Goal: Transaction & Acquisition: Purchase product/service

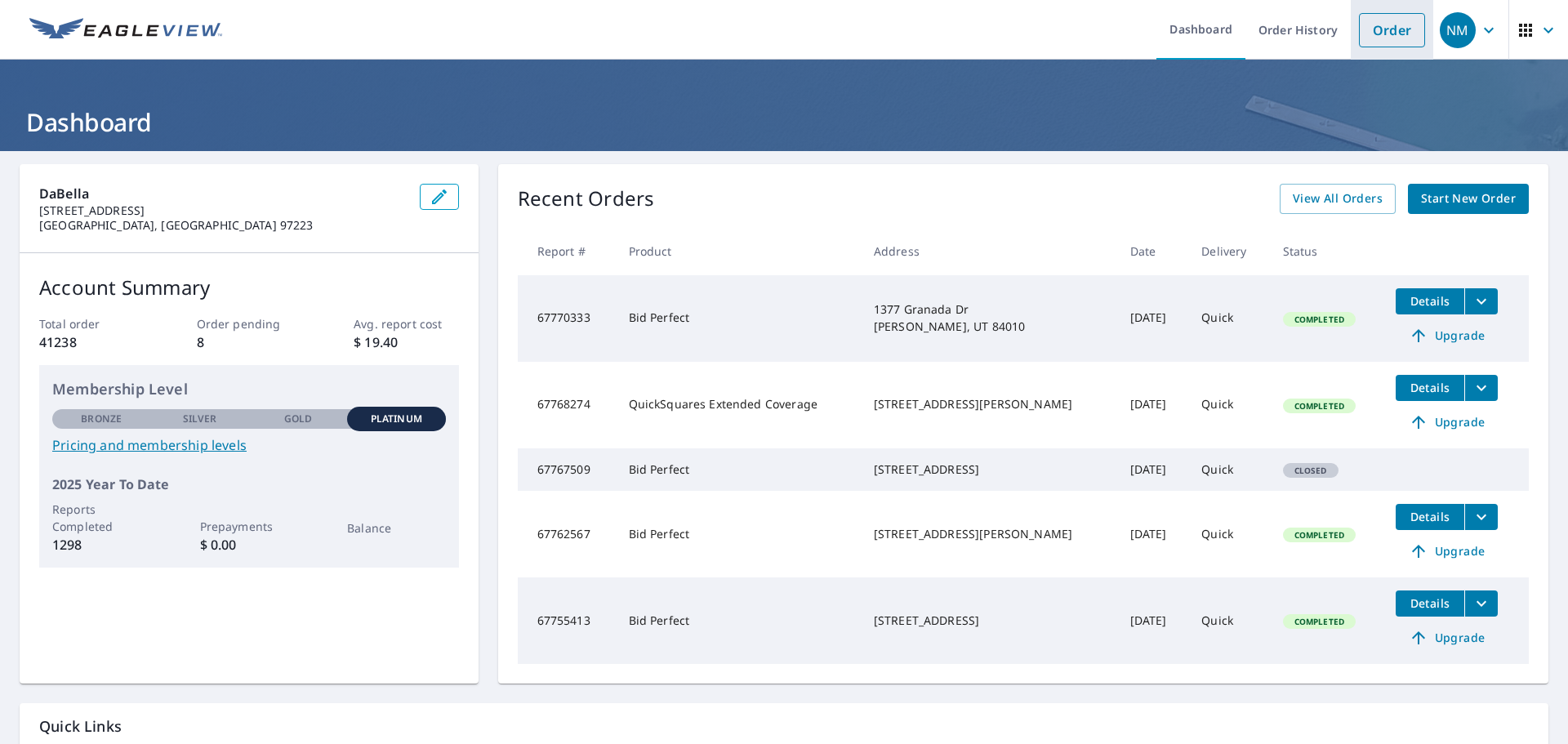
click at [1370, 39] on link "Order" at bounding box center [1392, 29] width 66 height 34
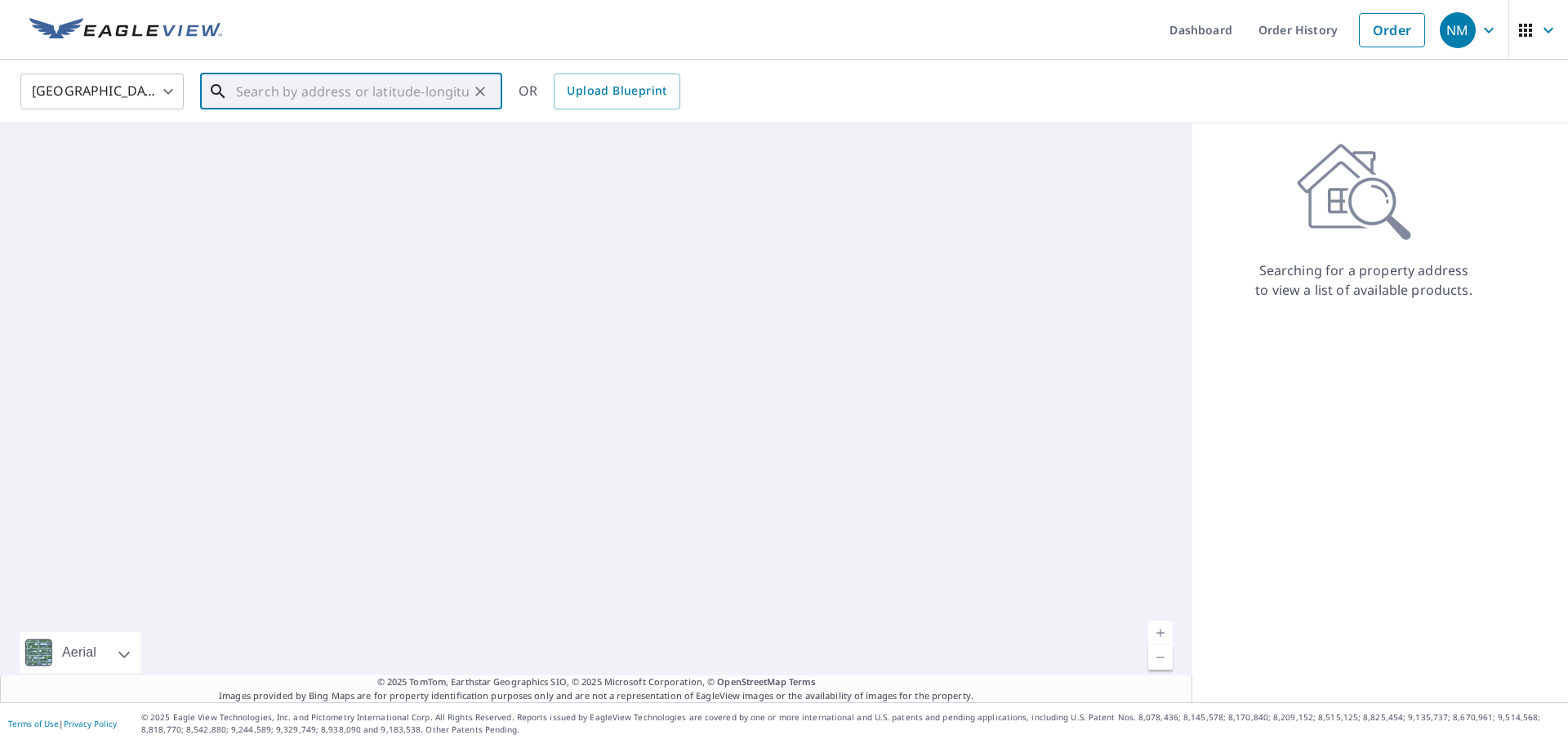
click at [390, 92] on input "text" at bounding box center [353, 91] width 232 height 46
paste input "[STREET_ADDRESS]"
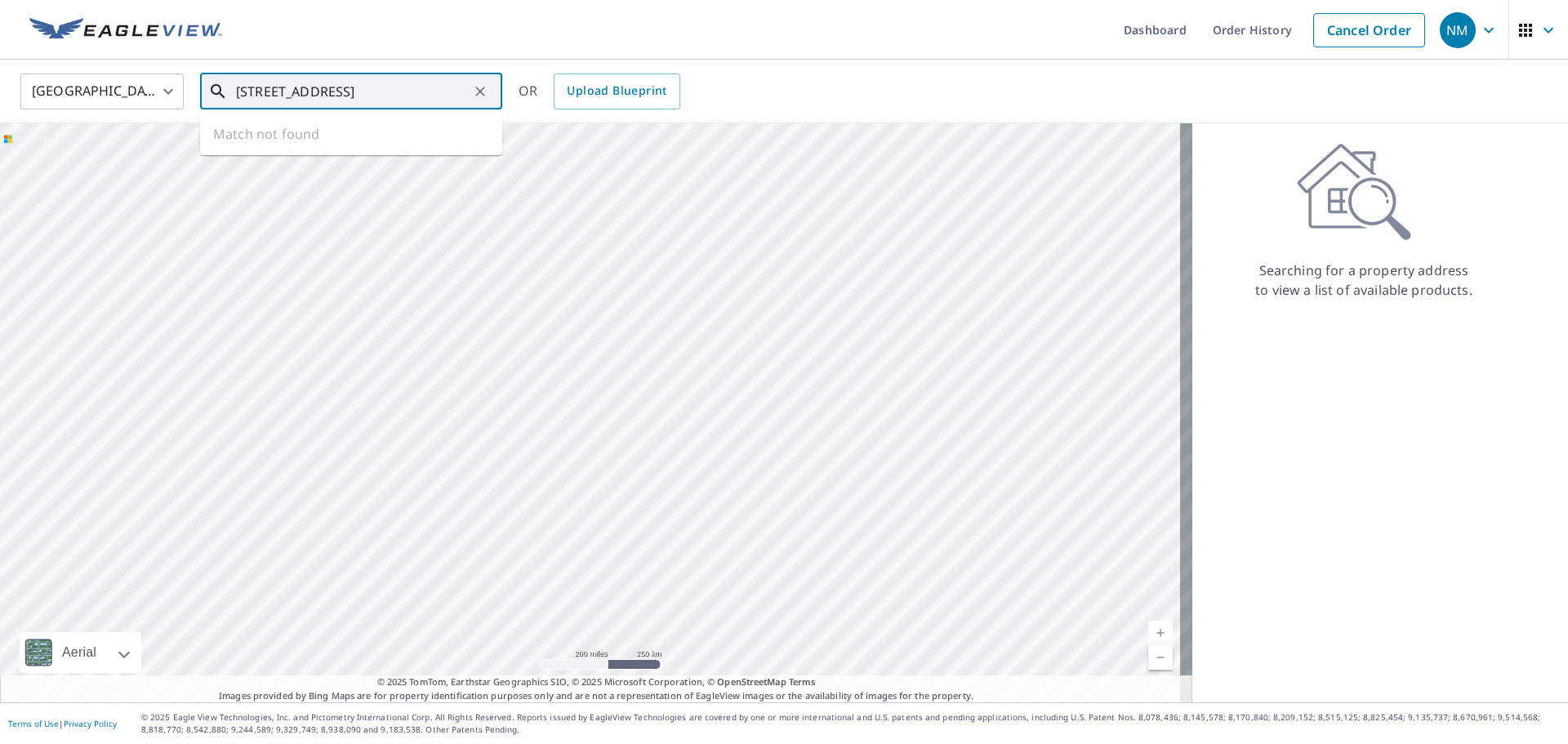
scroll to position [0, 108]
click at [435, 141] on span "[STREET_ADDRESS]" at bounding box center [360, 139] width 257 height 19
type input "[STREET_ADDRESS]"
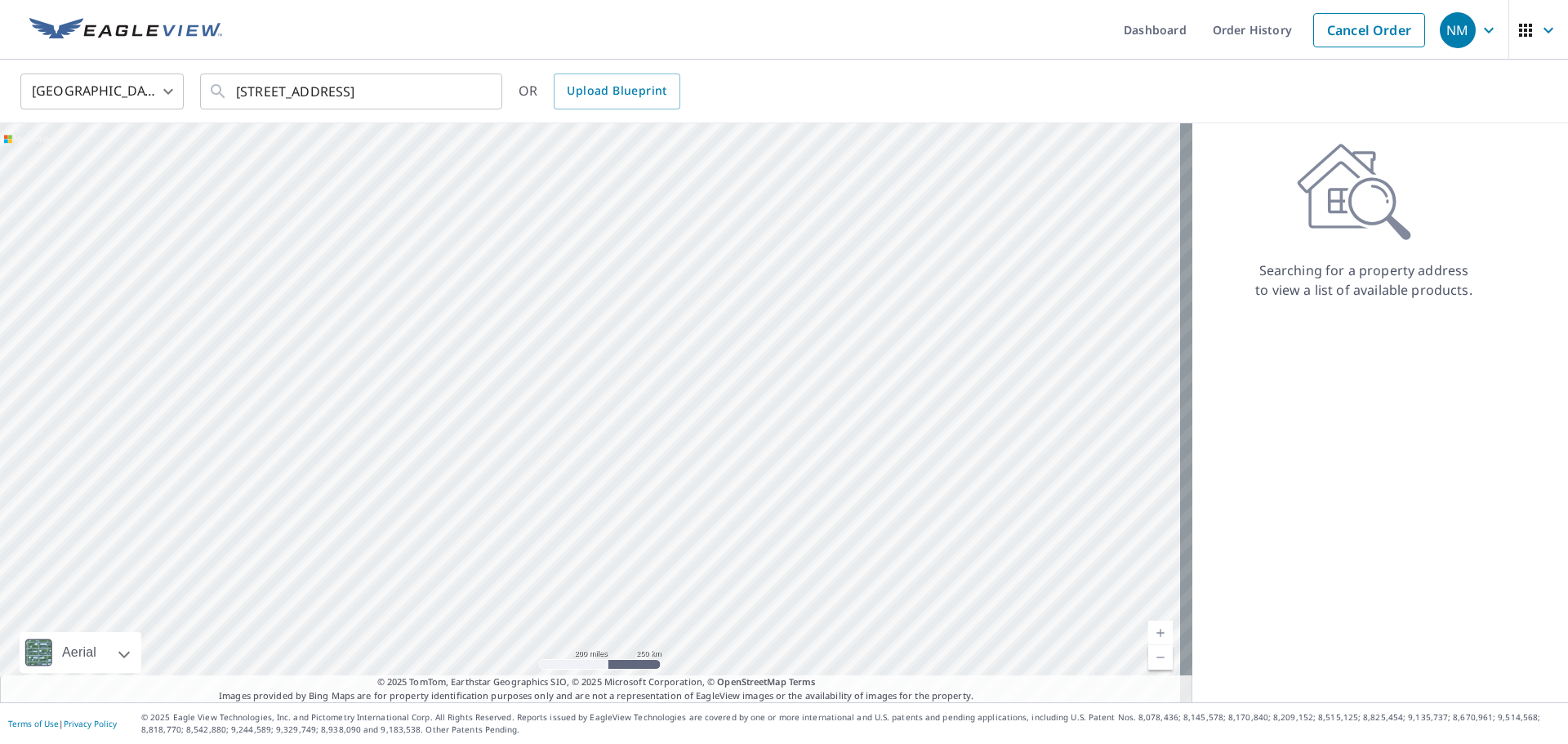
scroll to position [0, 0]
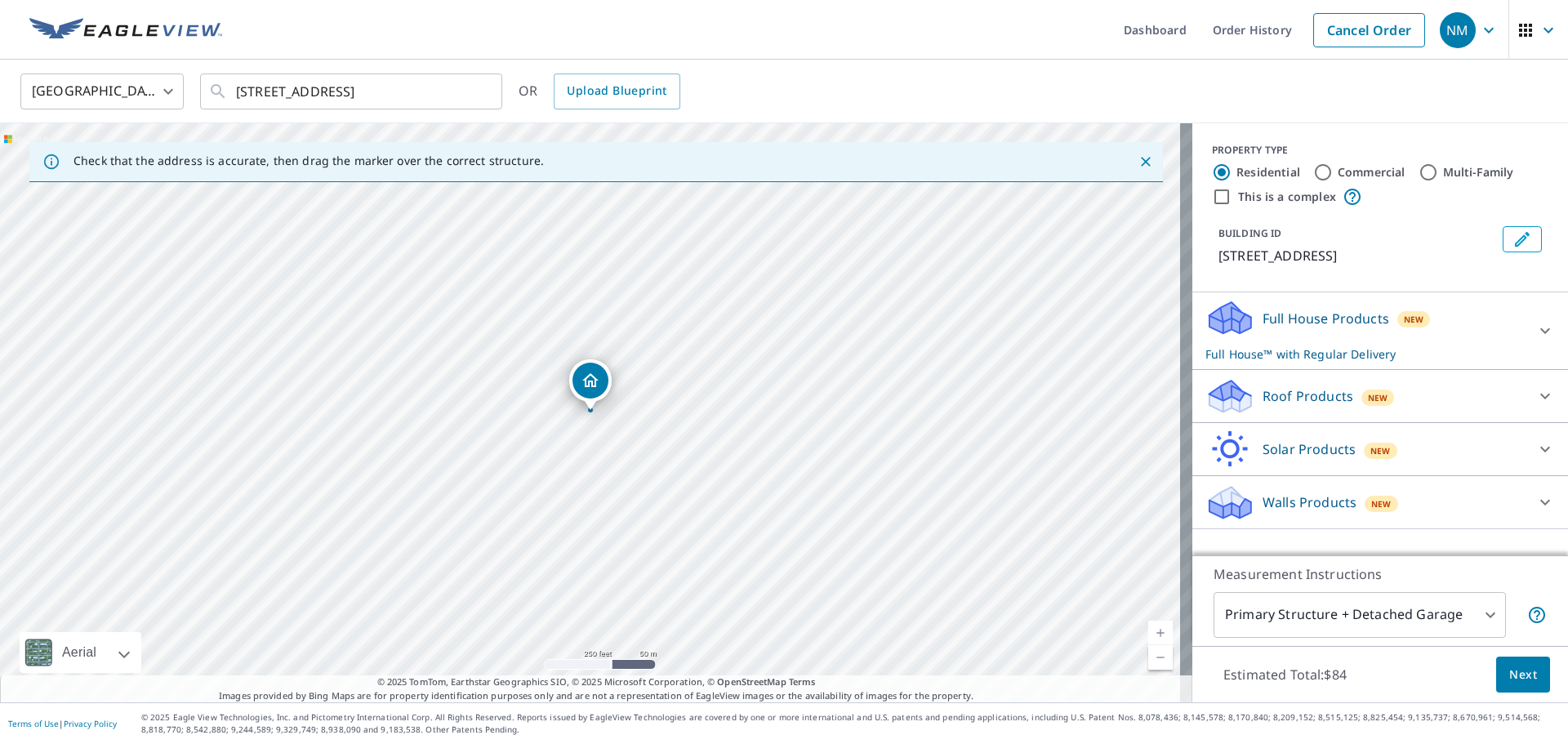
click at [1333, 347] on p "Full House™ with Regular Delivery" at bounding box center [1366, 355] width 321 height 17
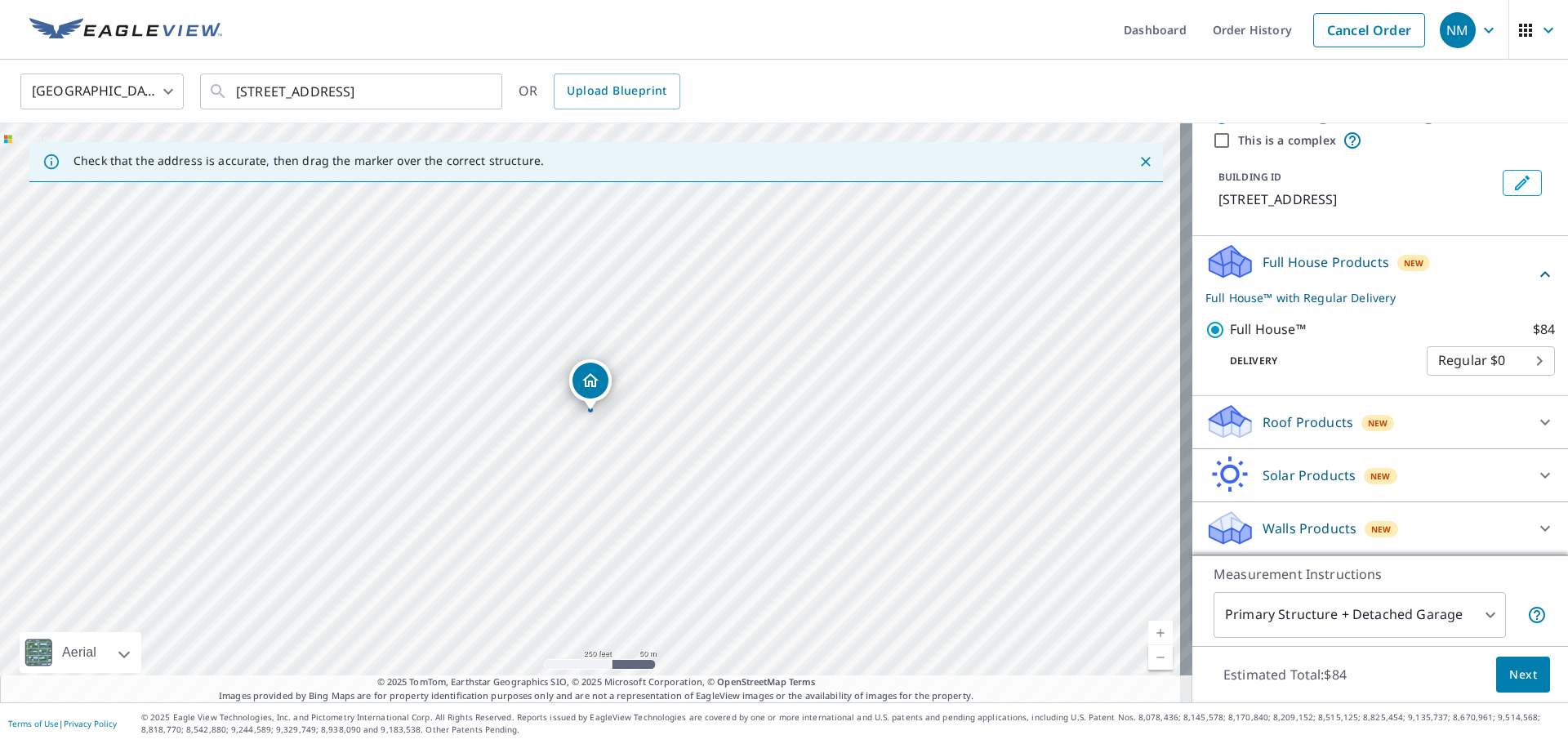
click at [1311, 424] on p "Roof Products" at bounding box center [1308, 422] width 91 height 19
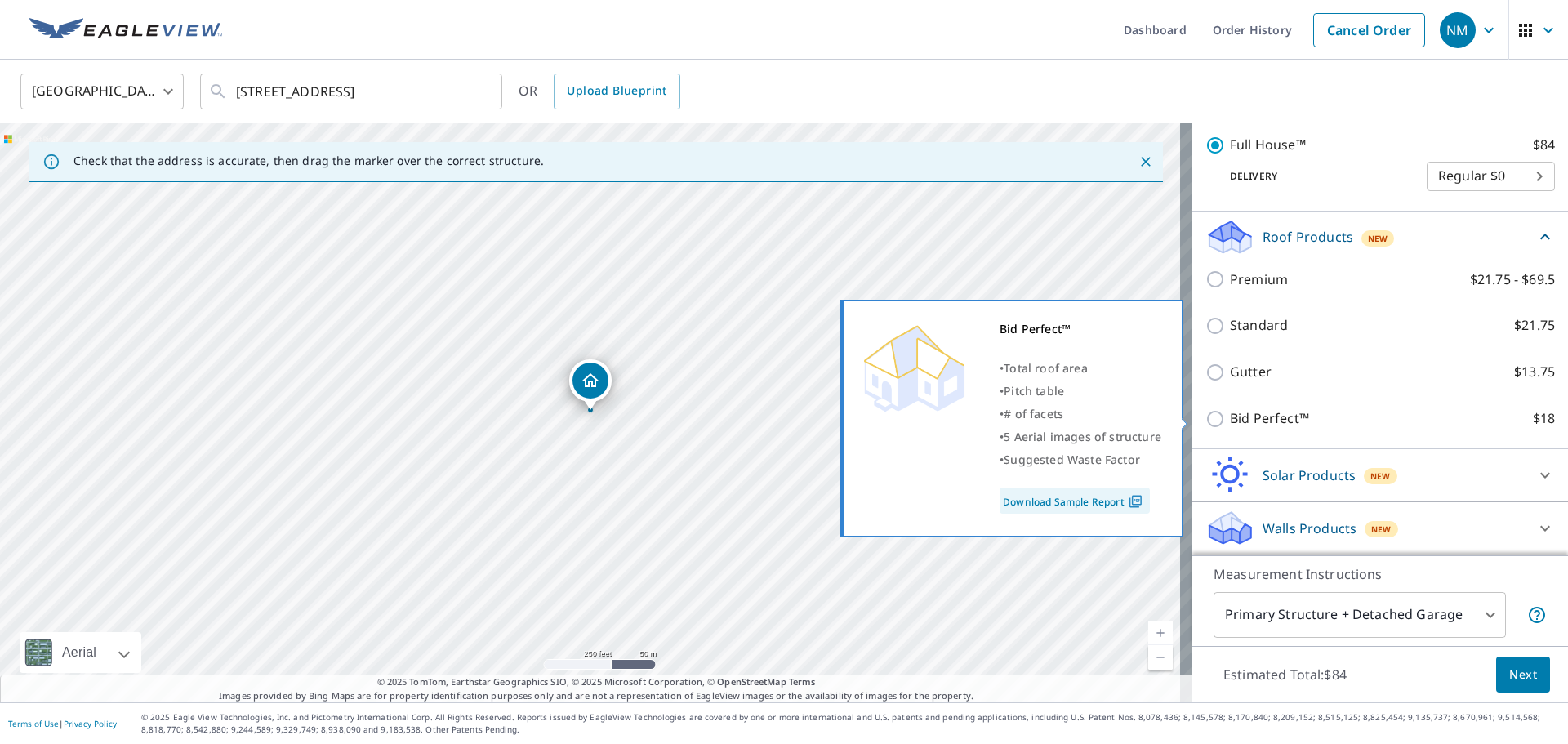
click at [1262, 412] on p "Bid Perfect™" at bounding box center [1270, 418] width 79 height 20
click at [1230, 412] on input "Bid Perfect™ $18" at bounding box center [1217, 419] width 24 height 19
checkbox input "true"
checkbox input "false"
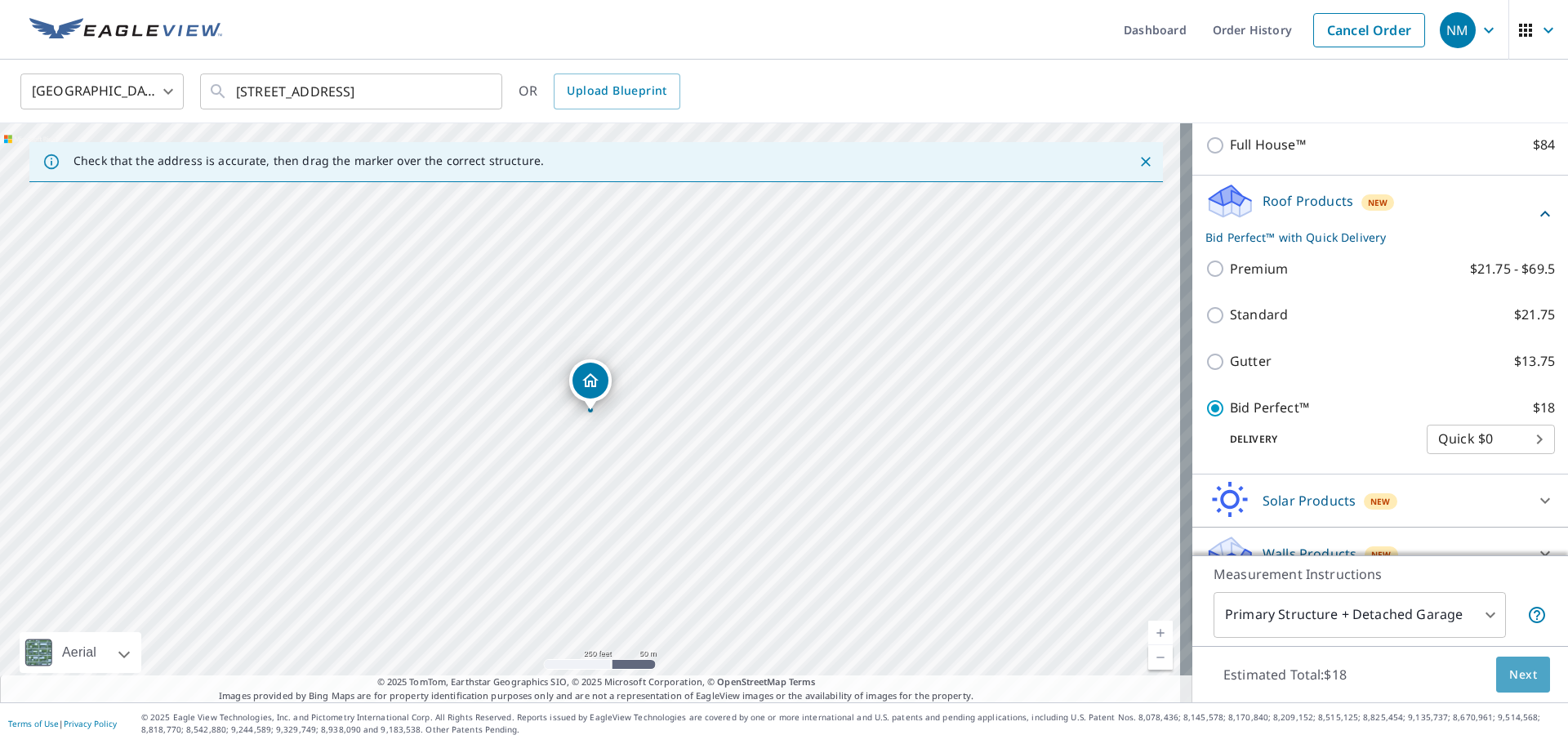
click at [1522, 672] on span "Next" at bounding box center [1522, 674] width 28 height 20
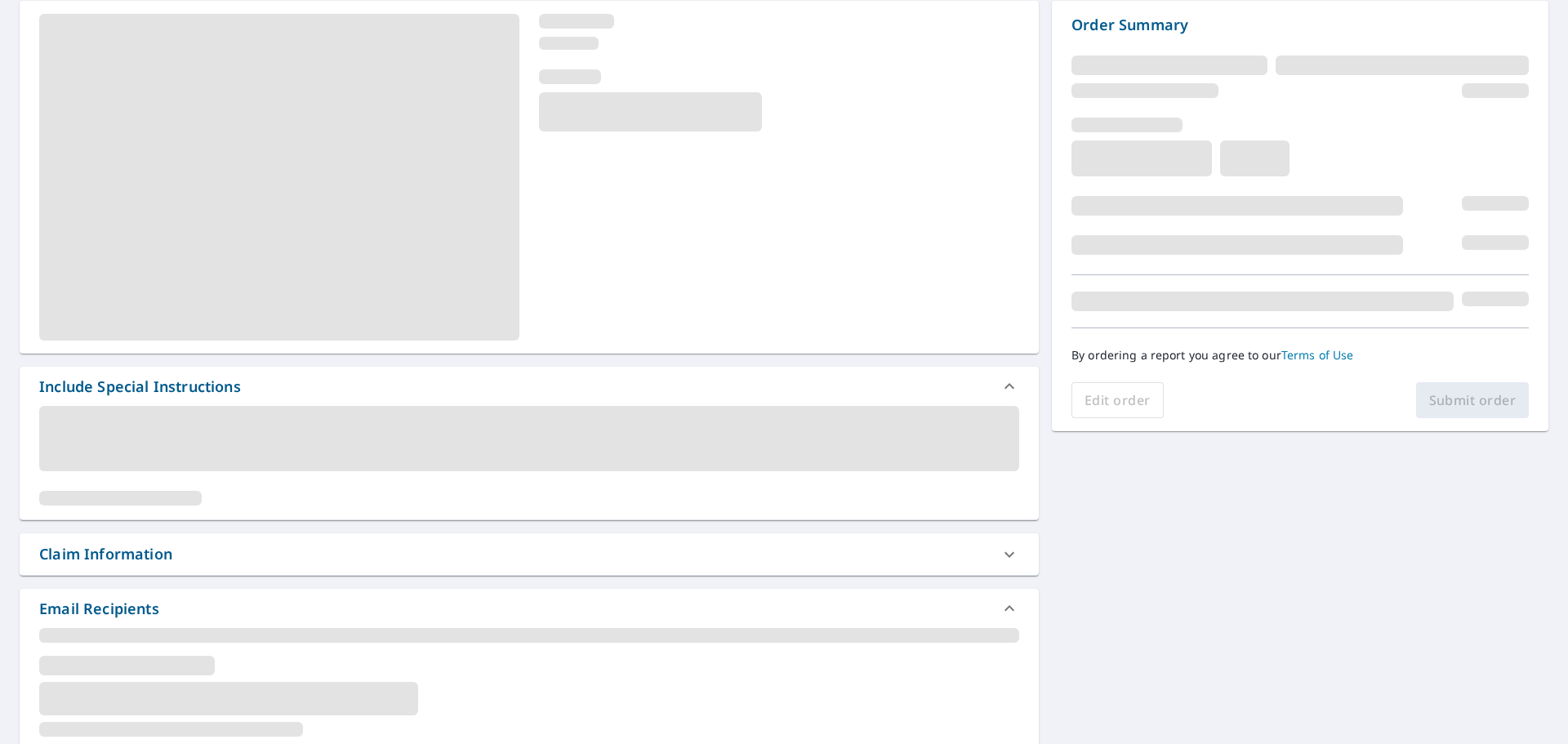
scroll to position [245, 0]
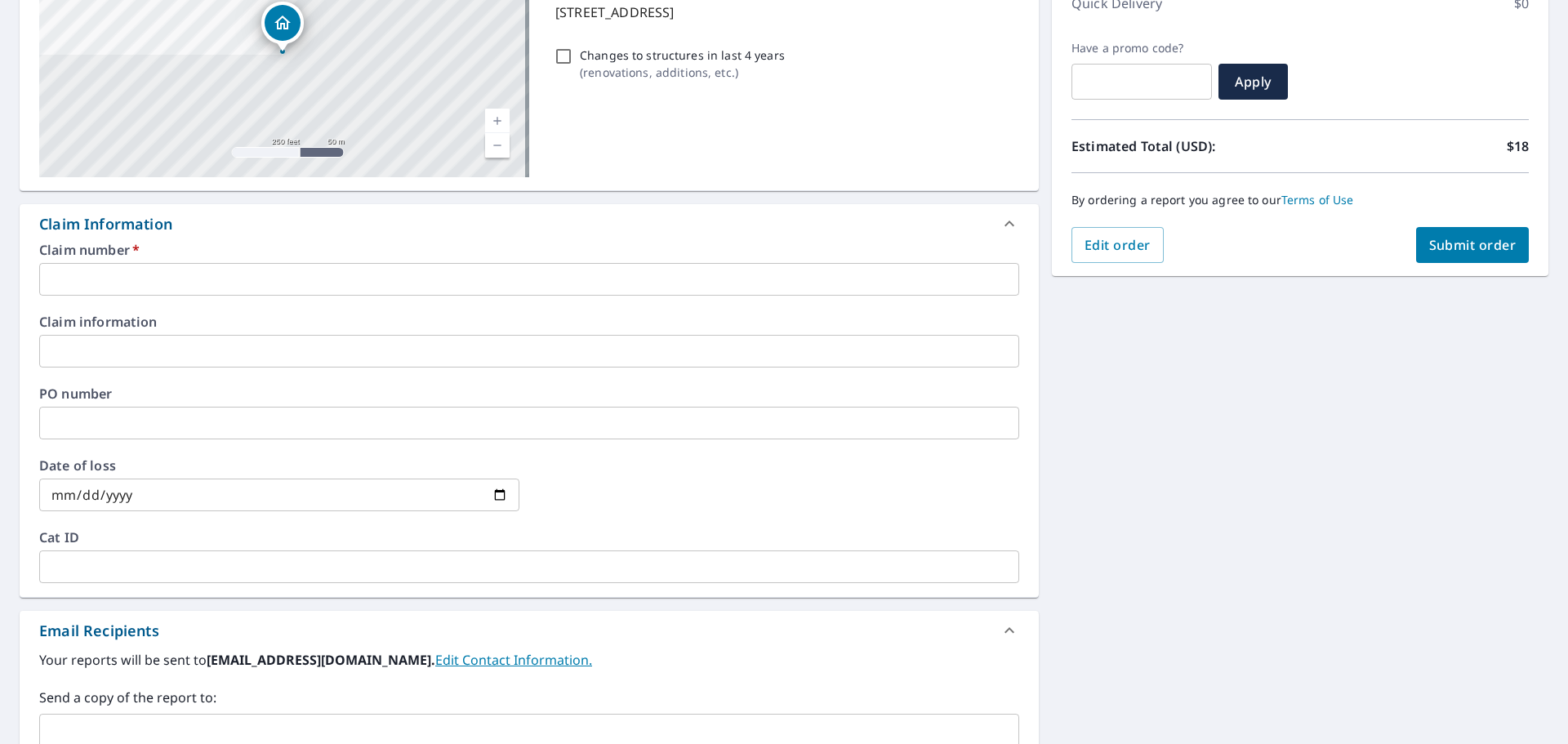
click at [422, 274] on input "text" at bounding box center [529, 280] width 980 height 33
type input "S"
checkbox input "true"
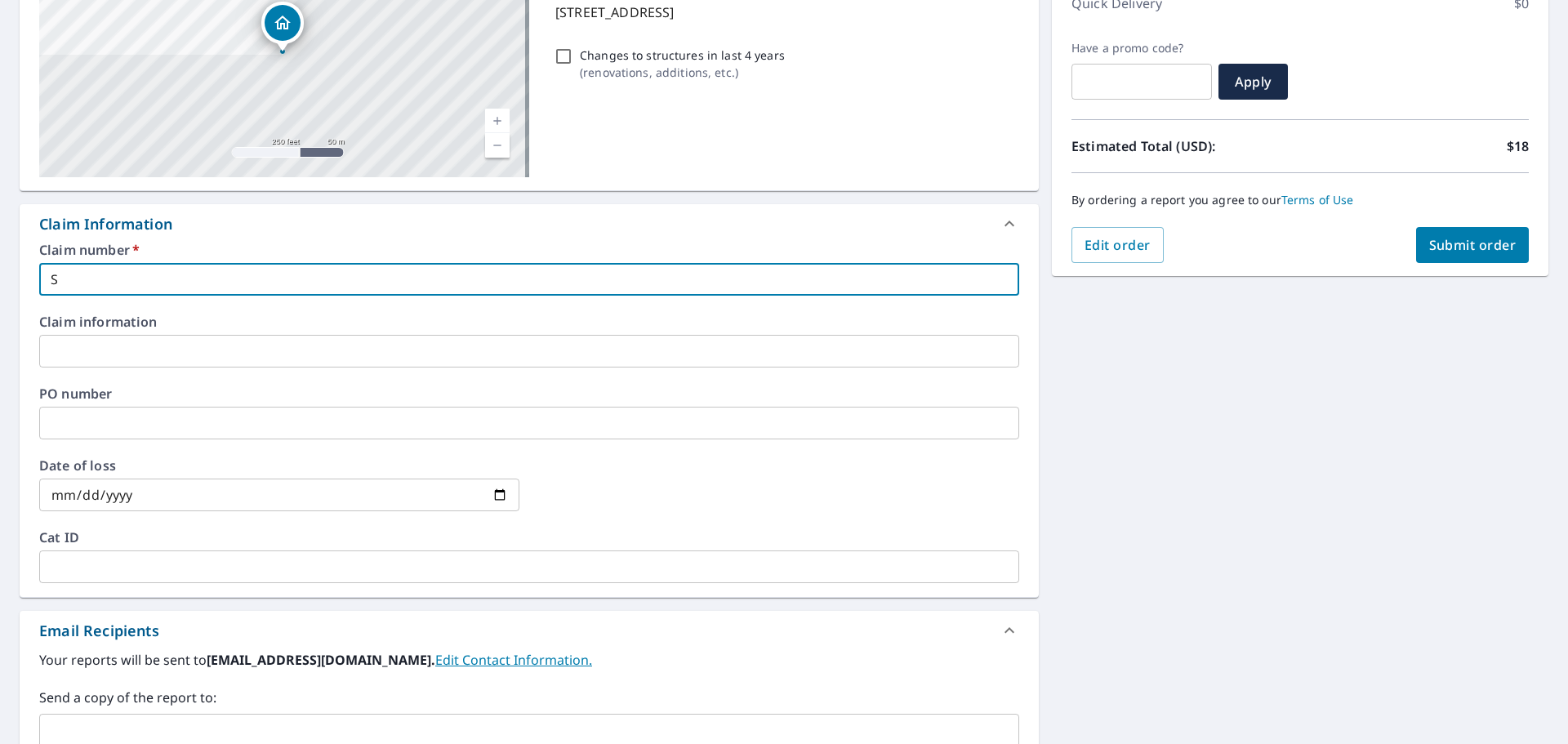
type input "SC"
checkbox input "true"
type input "SCM"
checkbox input "true"
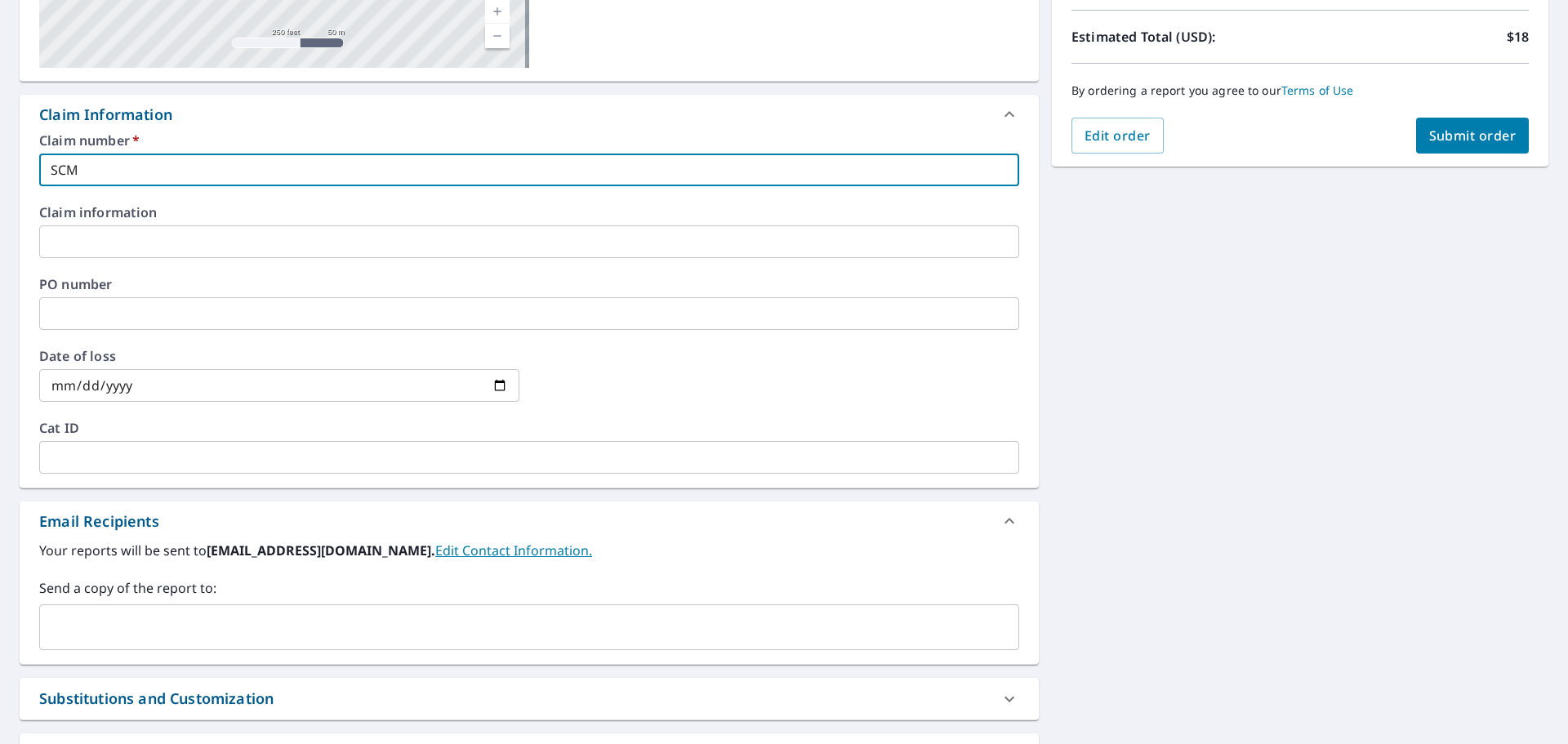
scroll to position [484, 0]
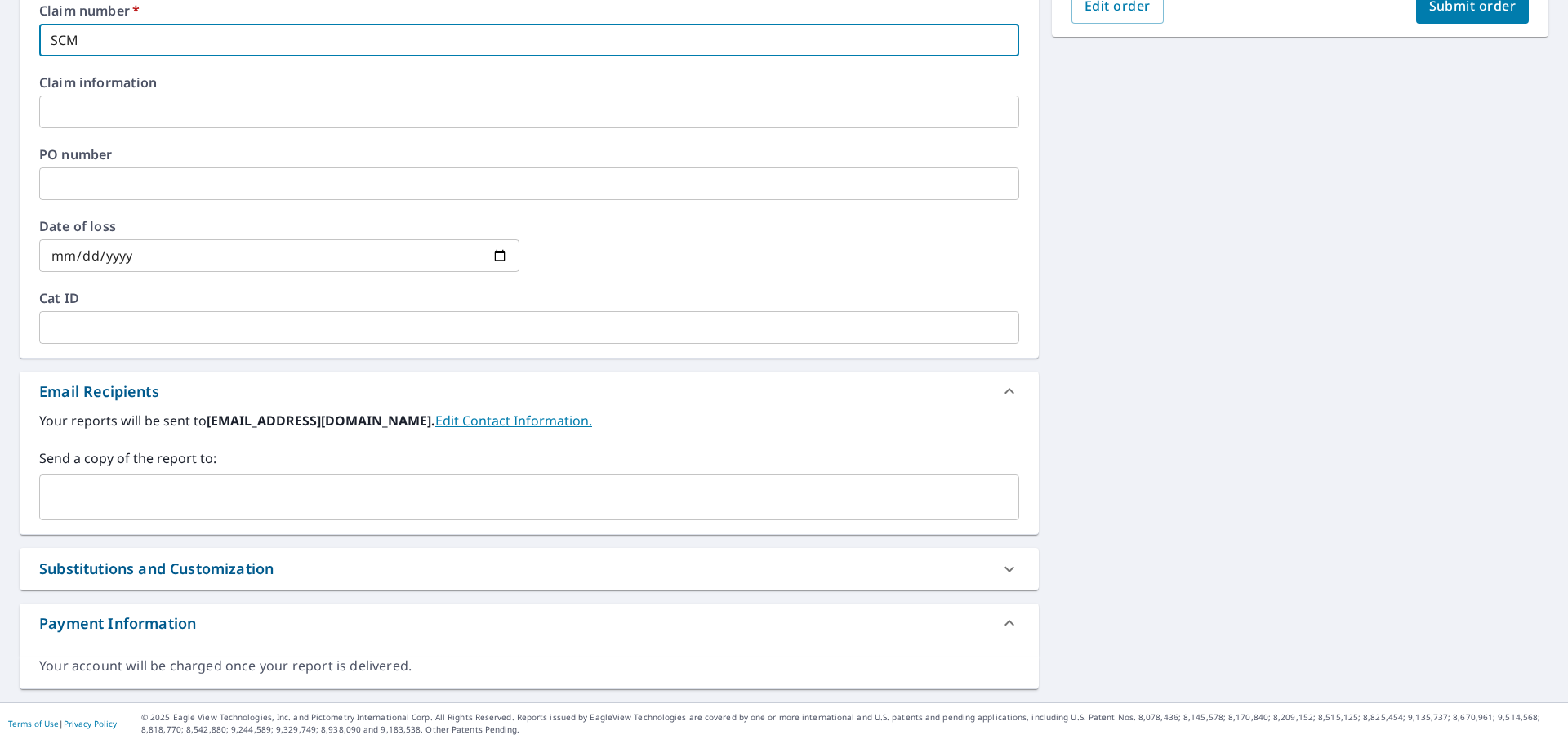
click at [296, 478] on div "​" at bounding box center [529, 497] width 980 height 46
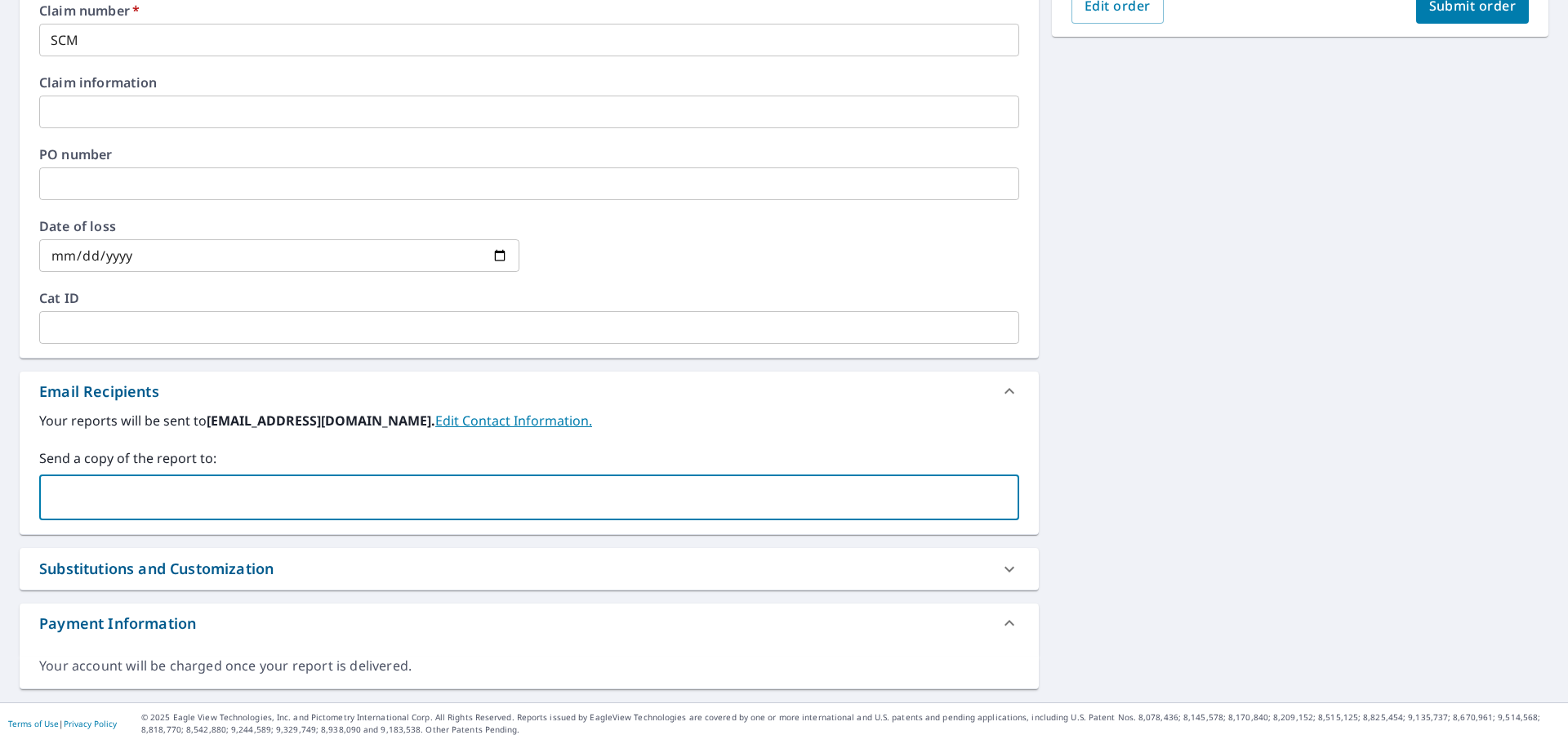
click at [290, 492] on input "text" at bounding box center [517, 498] width 941 height 31
paste input "[PERSON_NAME][EMAIL_ADDRESS][PERSON_NAME][PERSON_NAME][DOMAIN_NAME]"
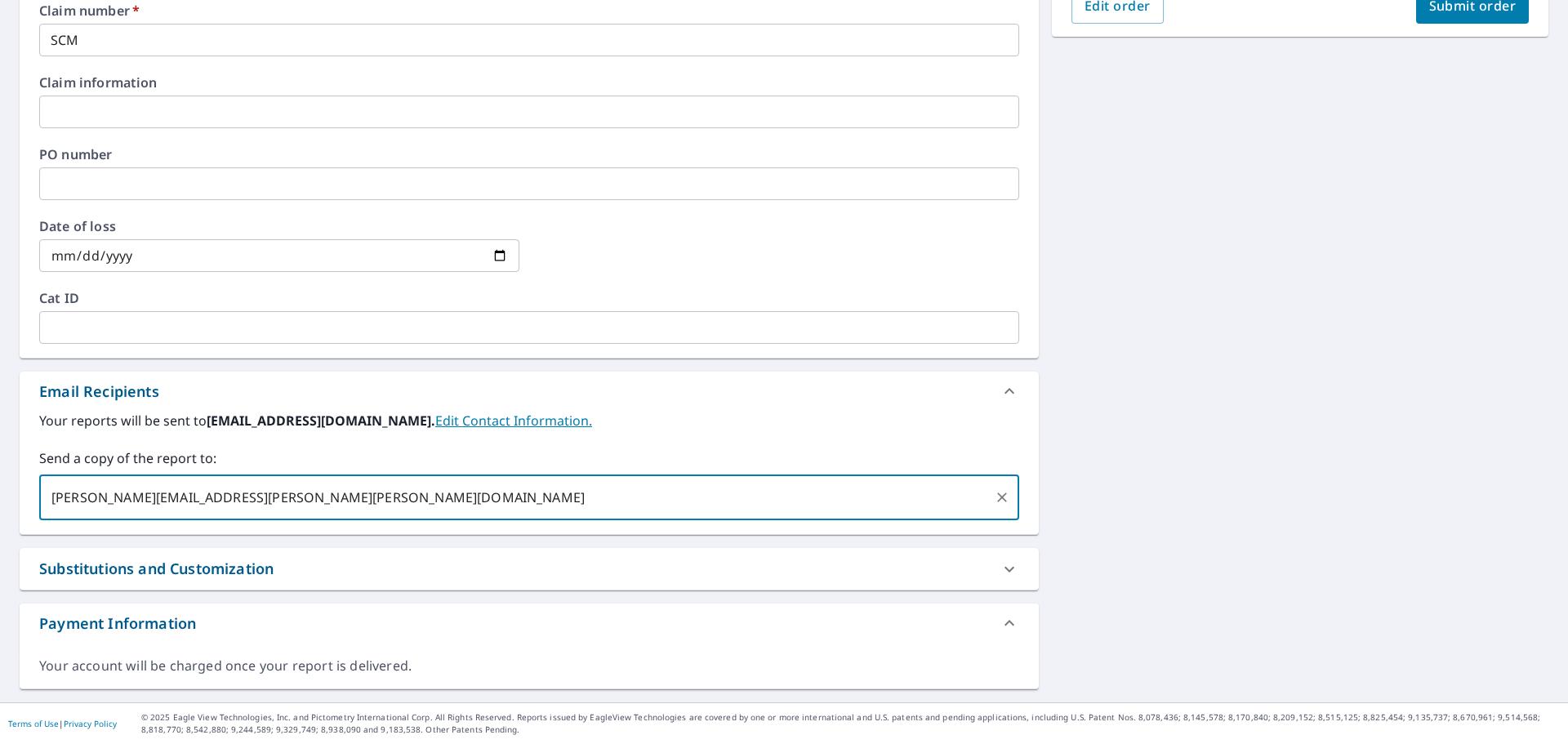
type input "[PERSON_NAME][EMAIL_ADDRESS][PERSON_NAME][PERSON_NAME][DOMAIN_NAME]"
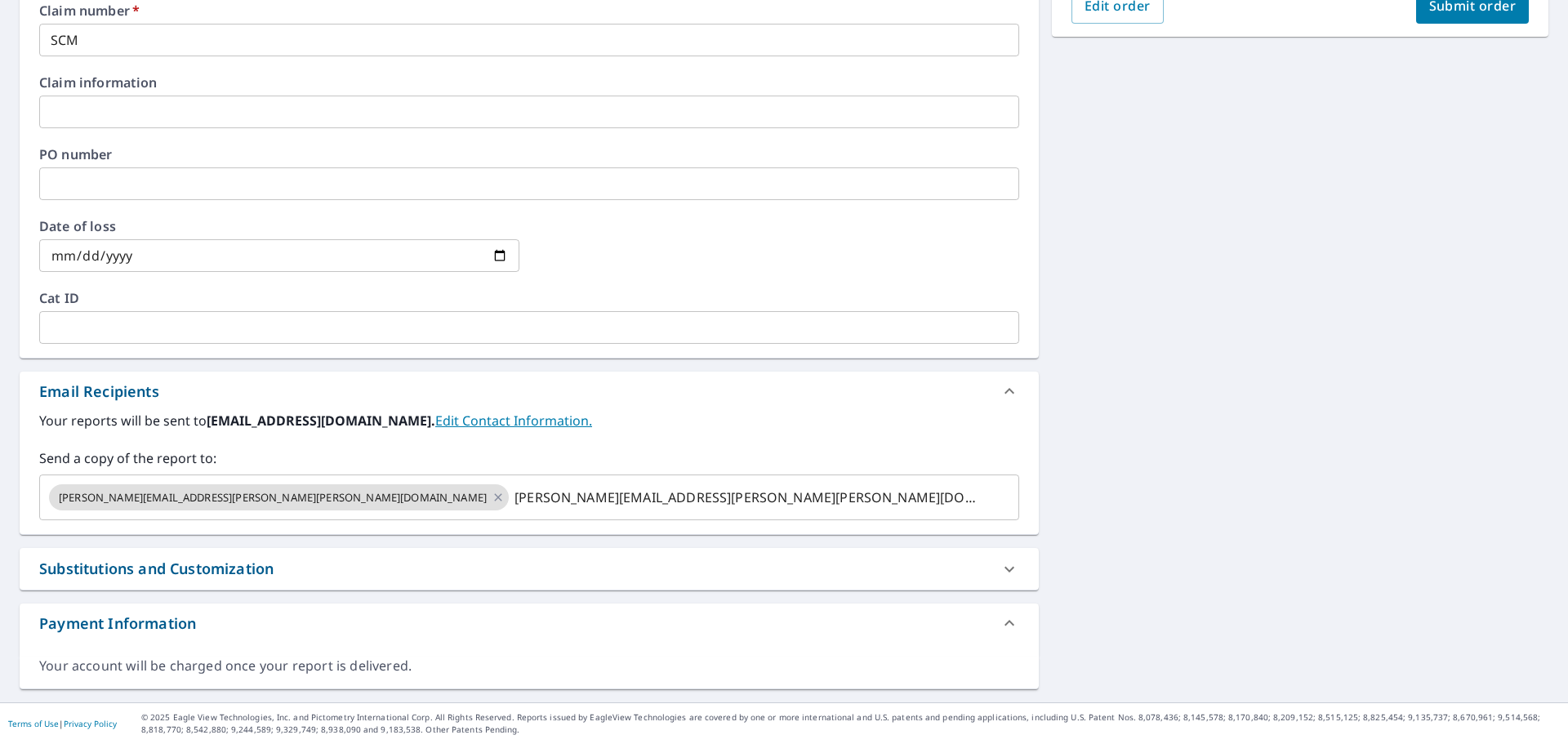
checkbox input "true"
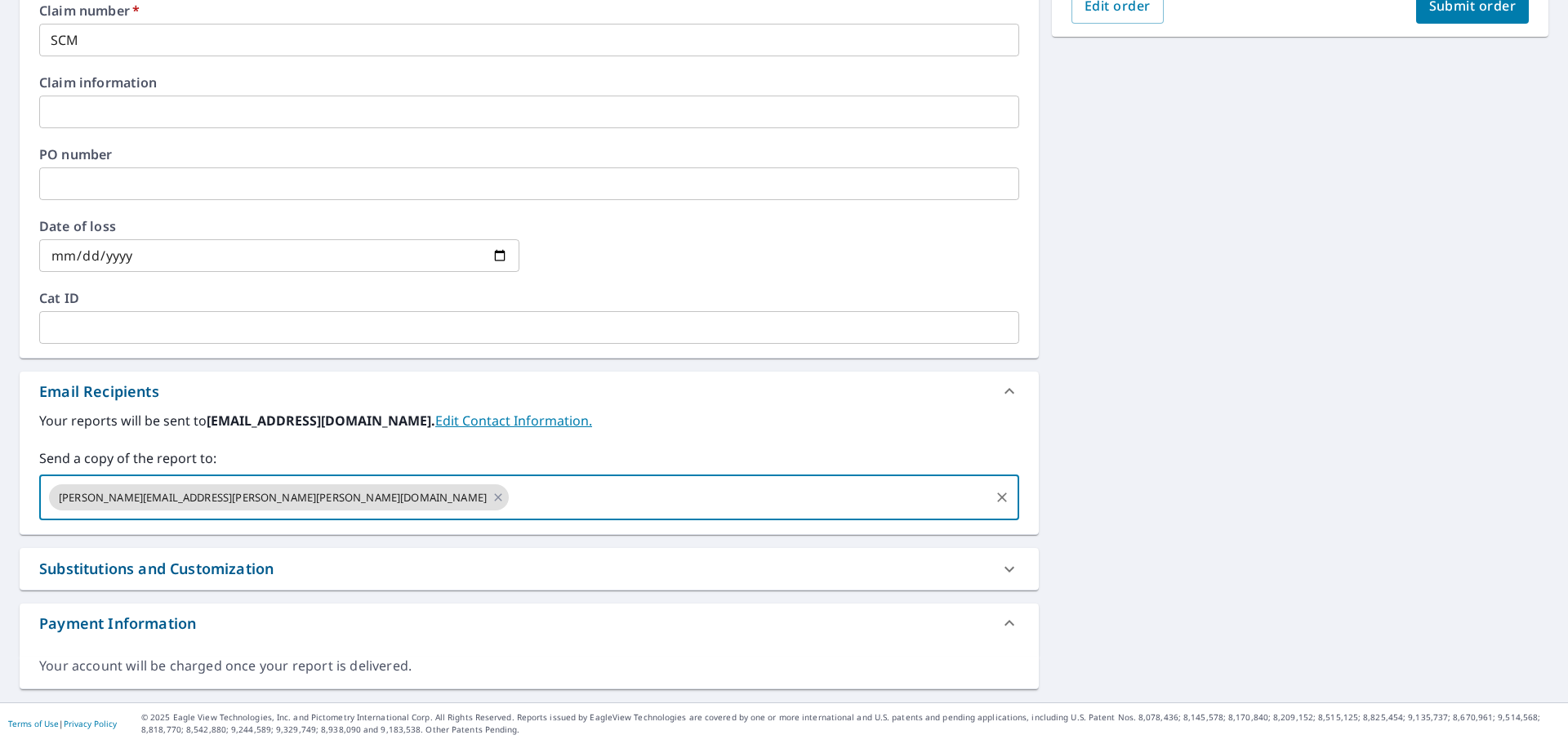
click at [511, 488] on input "text" at bounding box center [750, 498] width 477 height 31
paste input "[EMAIL_ADDRESS][DOMAIN_NAME]"
type input "[EMAIL_ADDRESS][DOMAIN_NAME]"
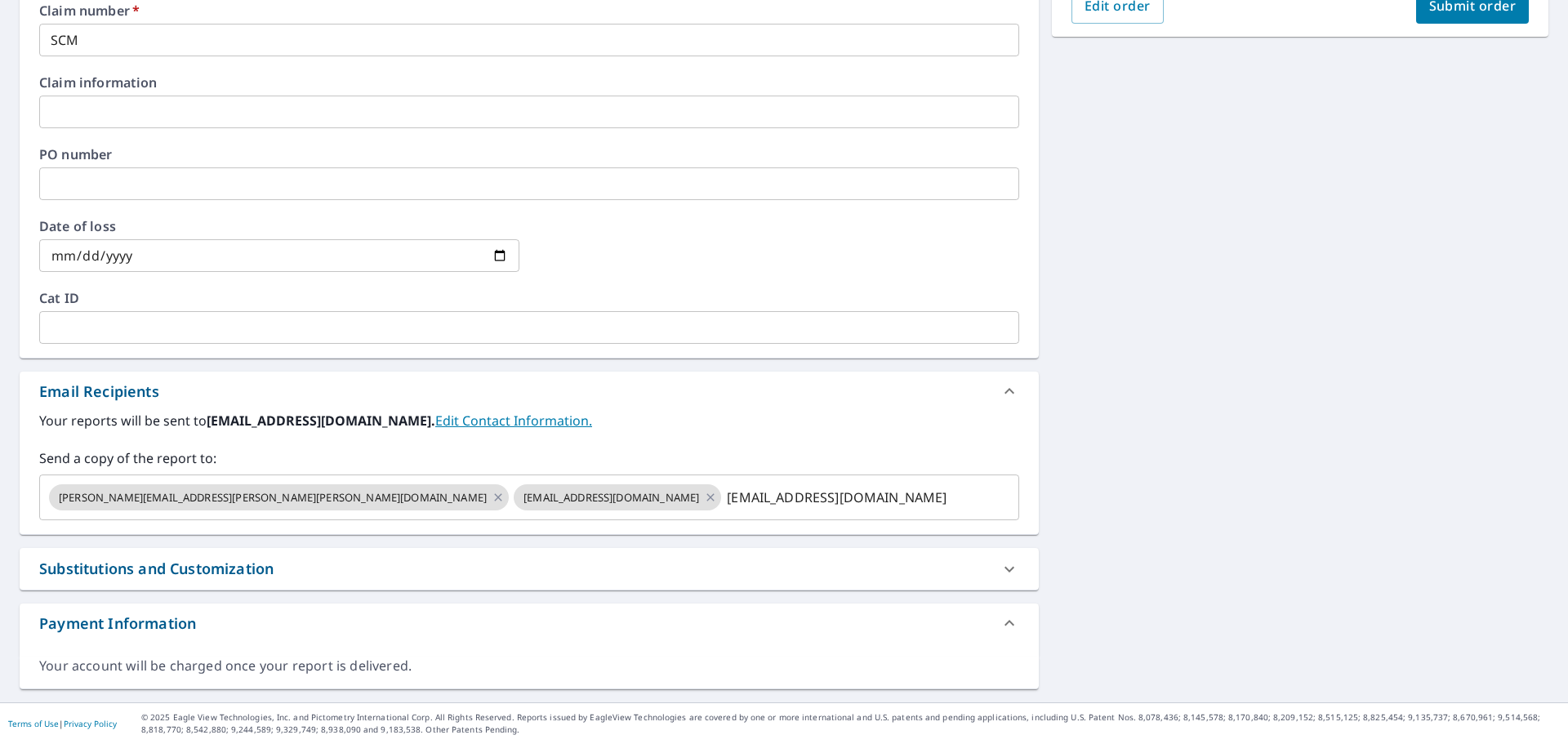
checkbox input "true"
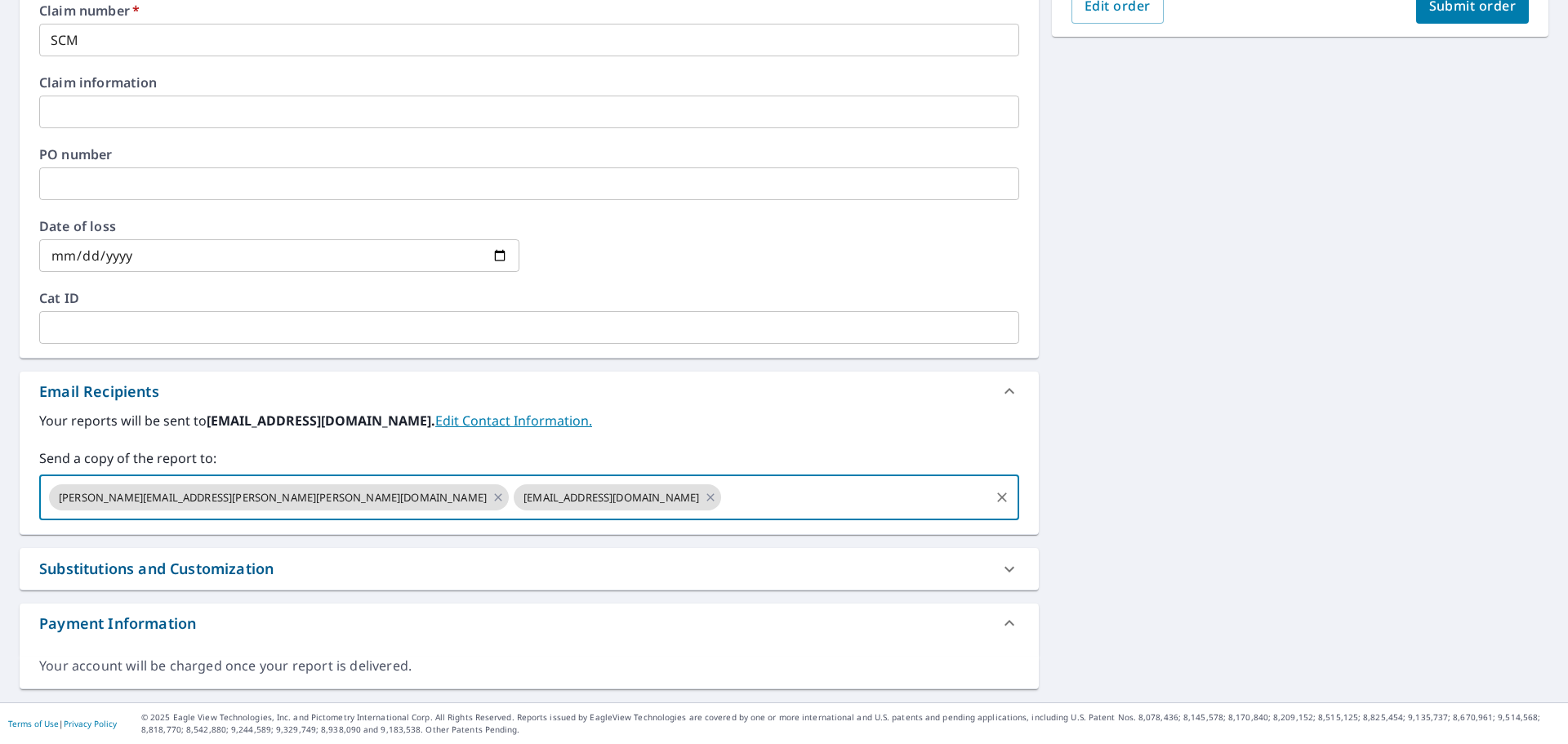
click at [723, 488] on input "text" at bounding box center [855, 498] width 263 height 31
paste input "[PERSON_NAME][EMAIL_ADDRESS][PERSON_NAME][PERSON_NAME][DOMAIN_NAME]"
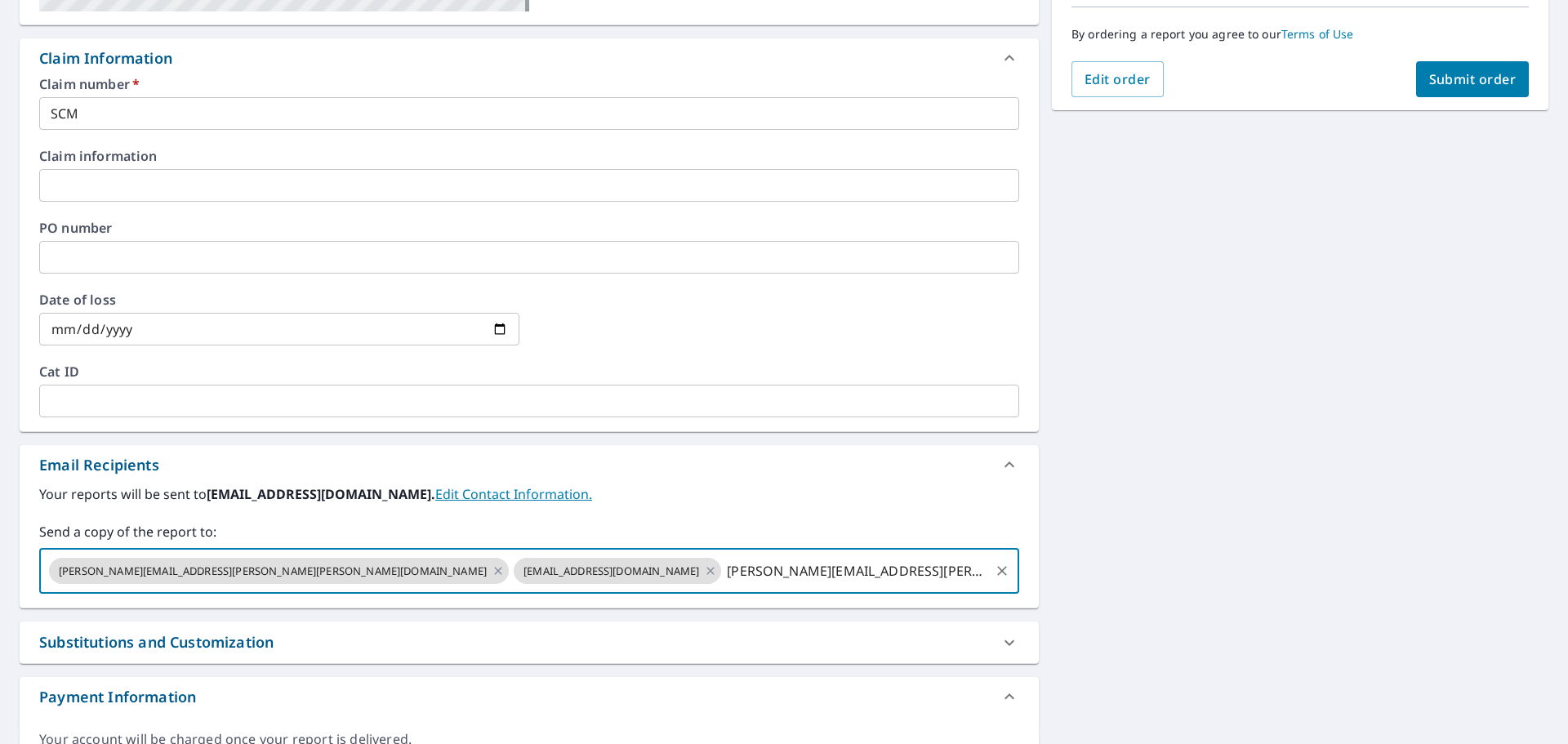
scroll to position [239, 0]
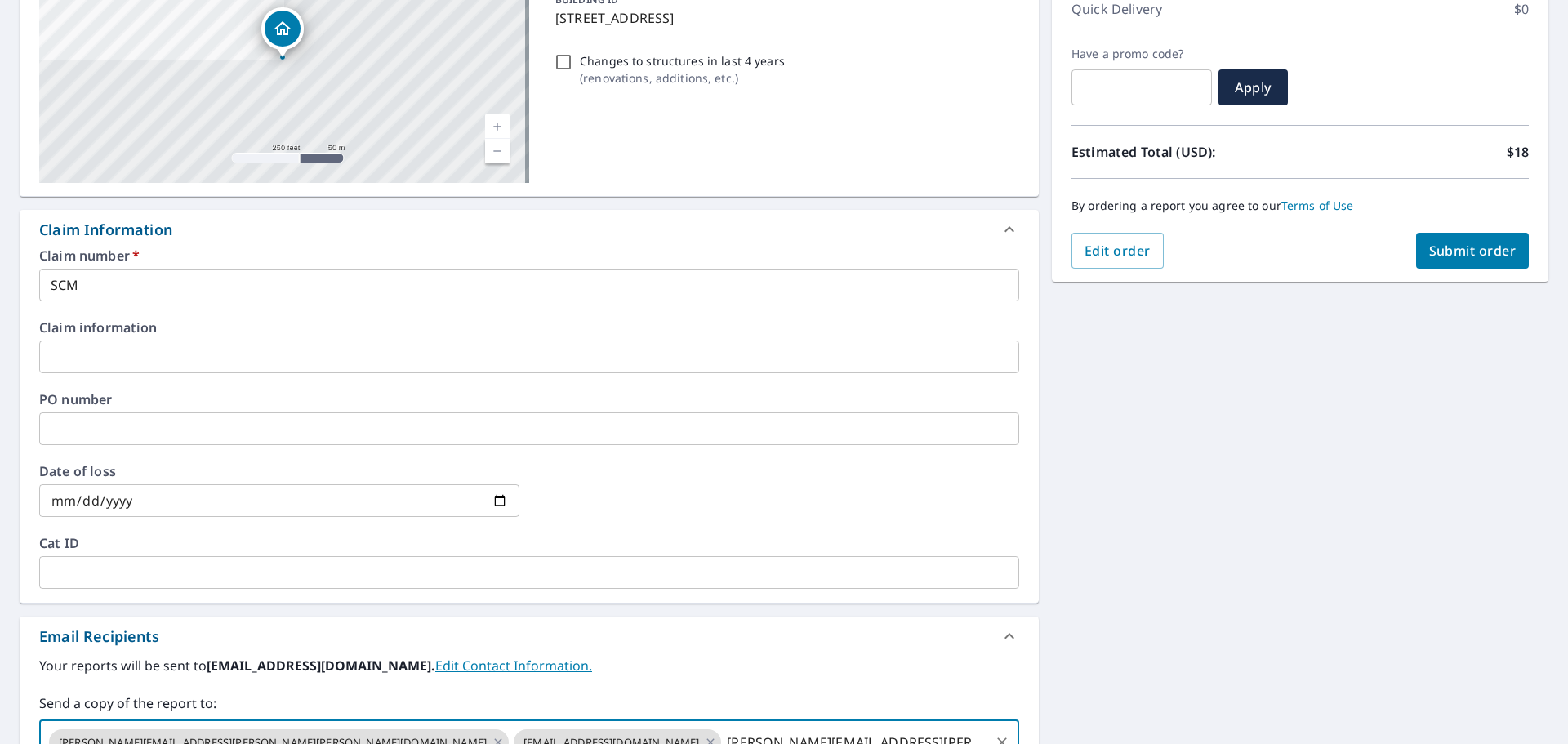
type input "[PERSON_NAME][EMAIL_ADDRESS][PERSON_NAME][PERSON_NAME][DOMAIN_NAME]"
click at [1473, 257] on span "Submit order" at bounding box center [1473, 251] width 87 height 18
checkbox input "true"
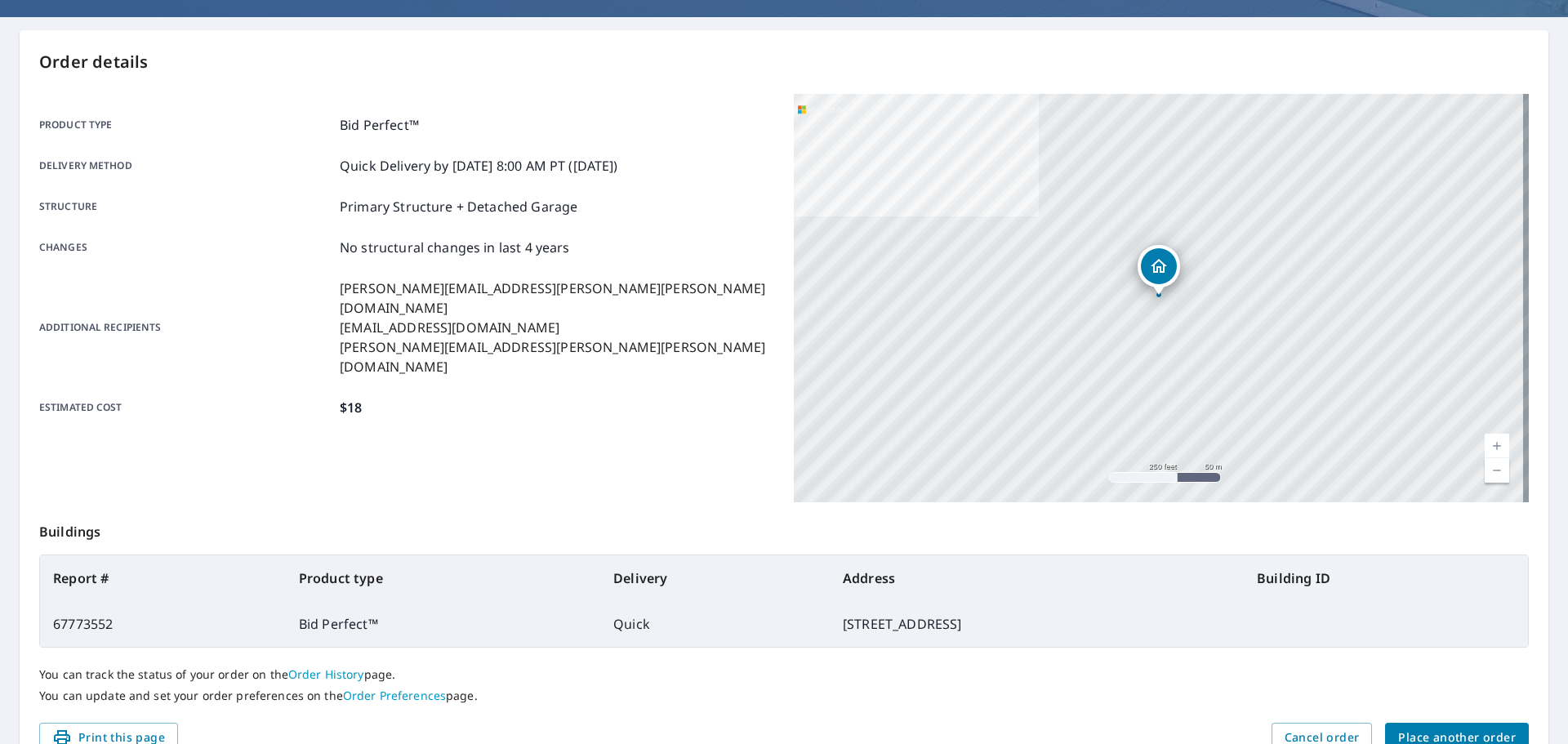
scroll to position [54, 0]
